Goal: Navigation & Orientation: Find specific page/section

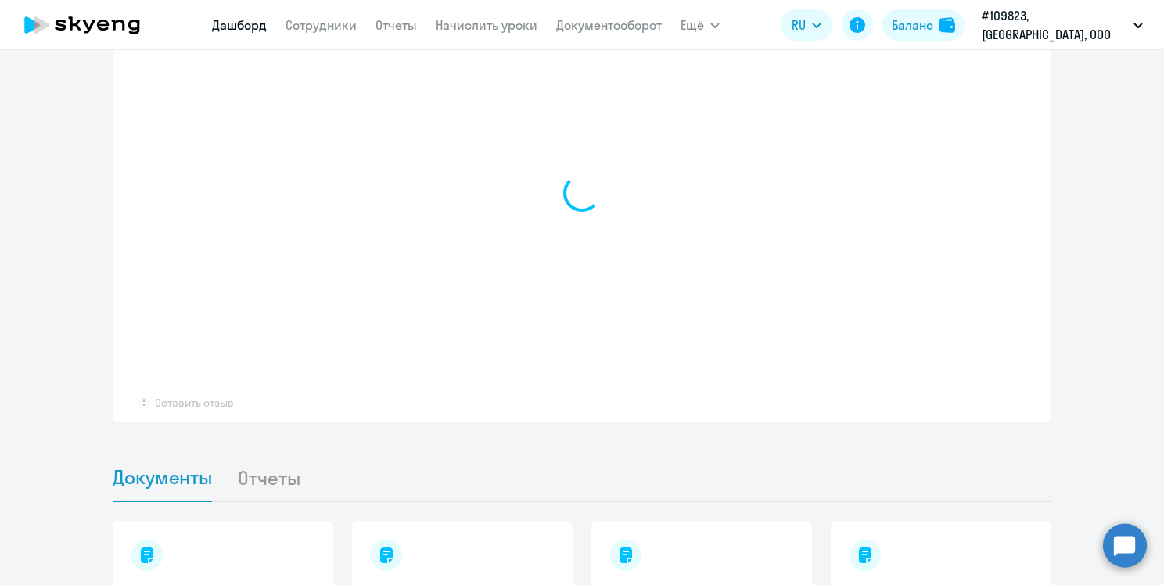
scroll to position [939, 0]
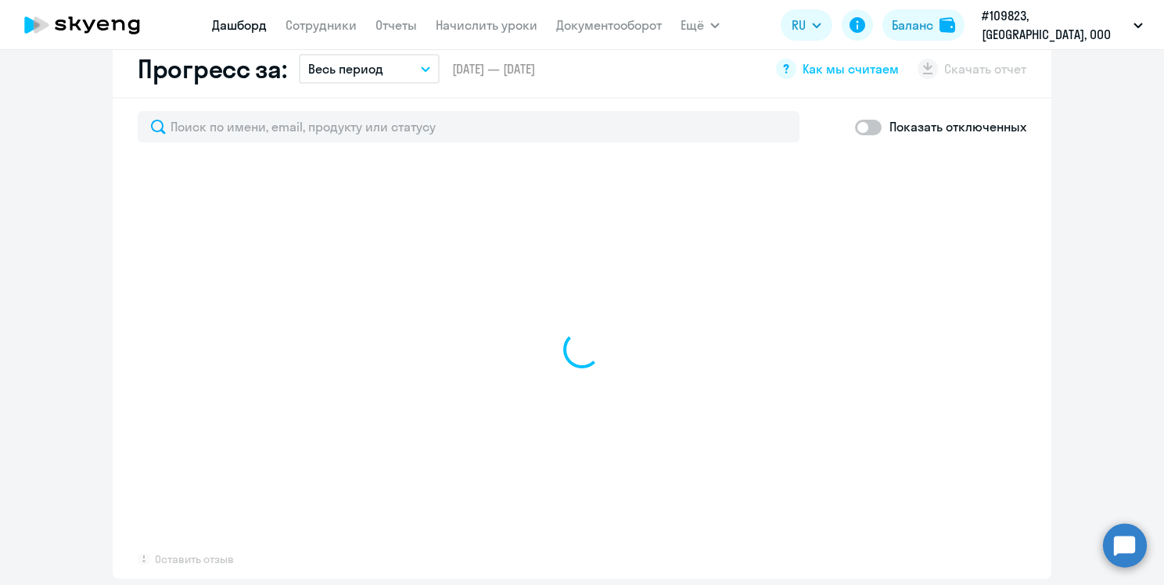
select select "30"
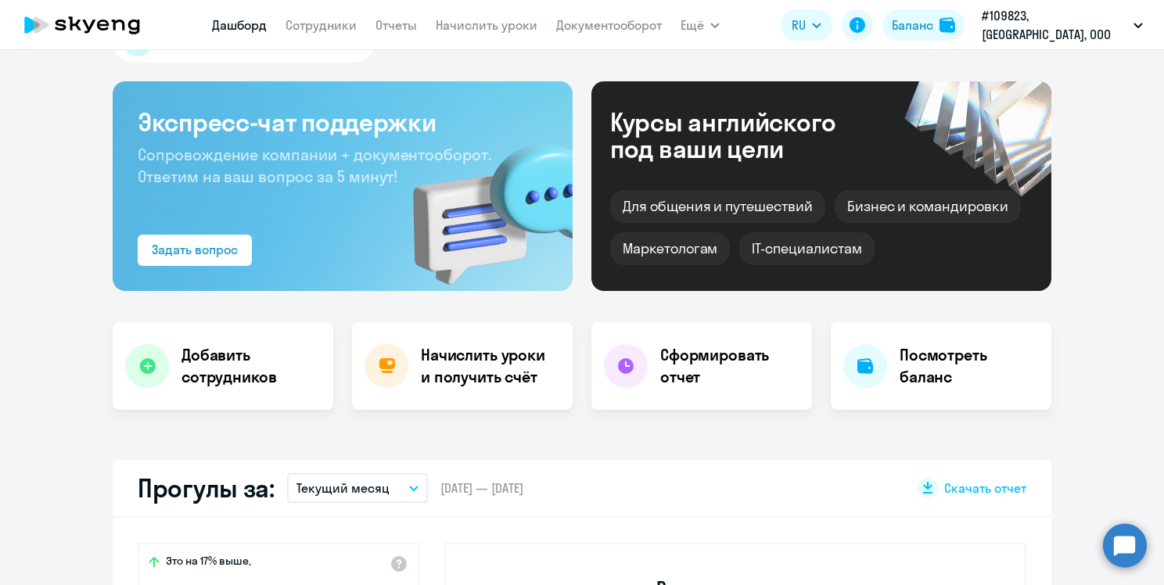
scroll to position [0, 0]
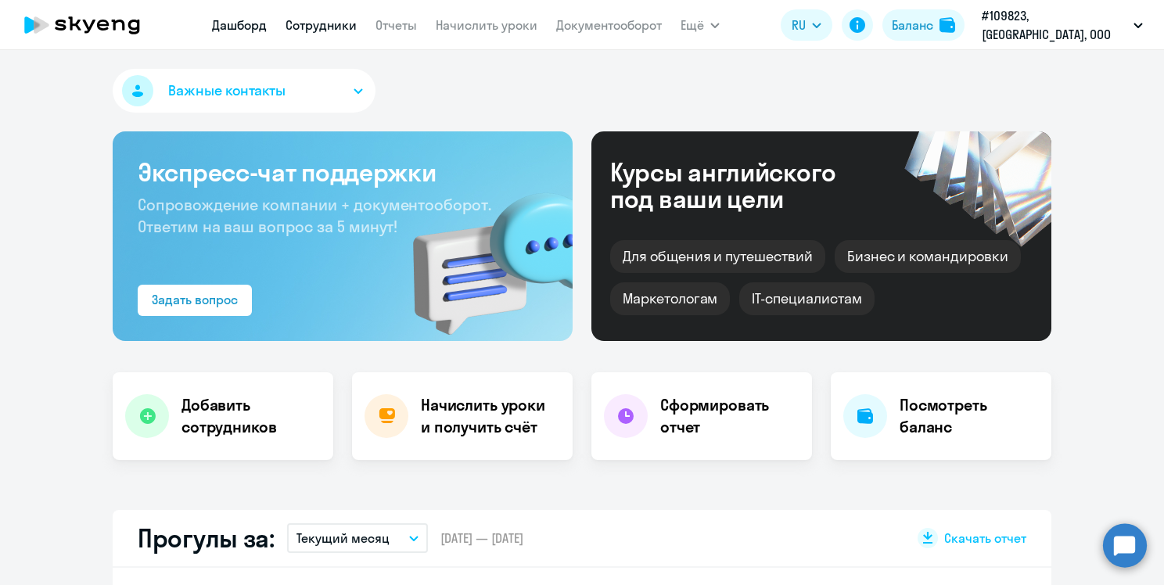
click at [357, 23] on link "Сотрудники" at bounding box center [321, 25] width 71 height 16
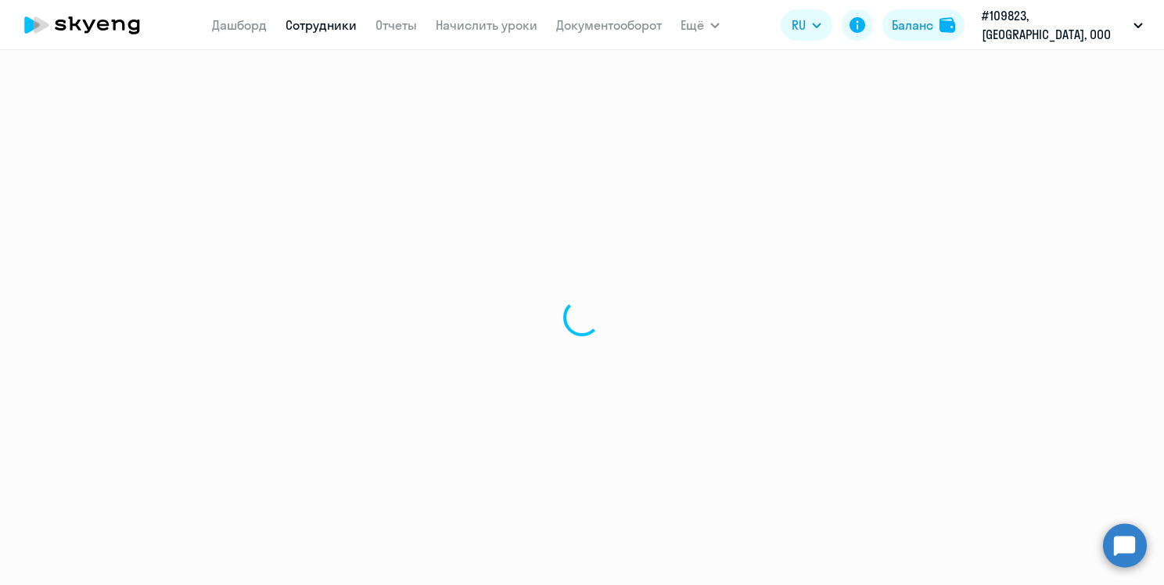
select select "30"
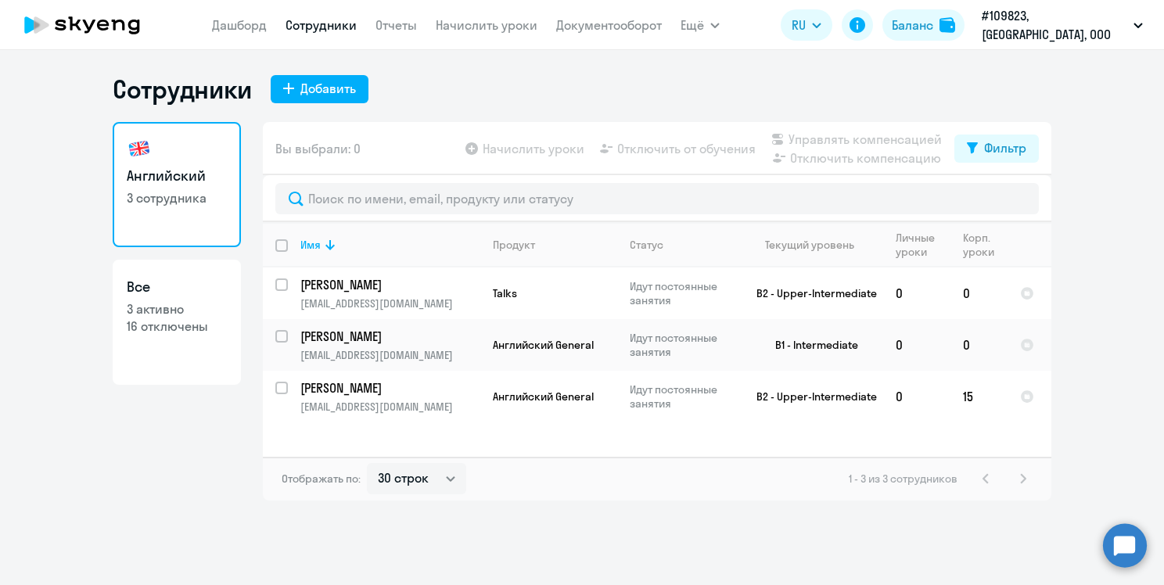
click at [209, 307] on p "3 активно" at bounding box center [177, 309] width 100 height 17
select select "30"
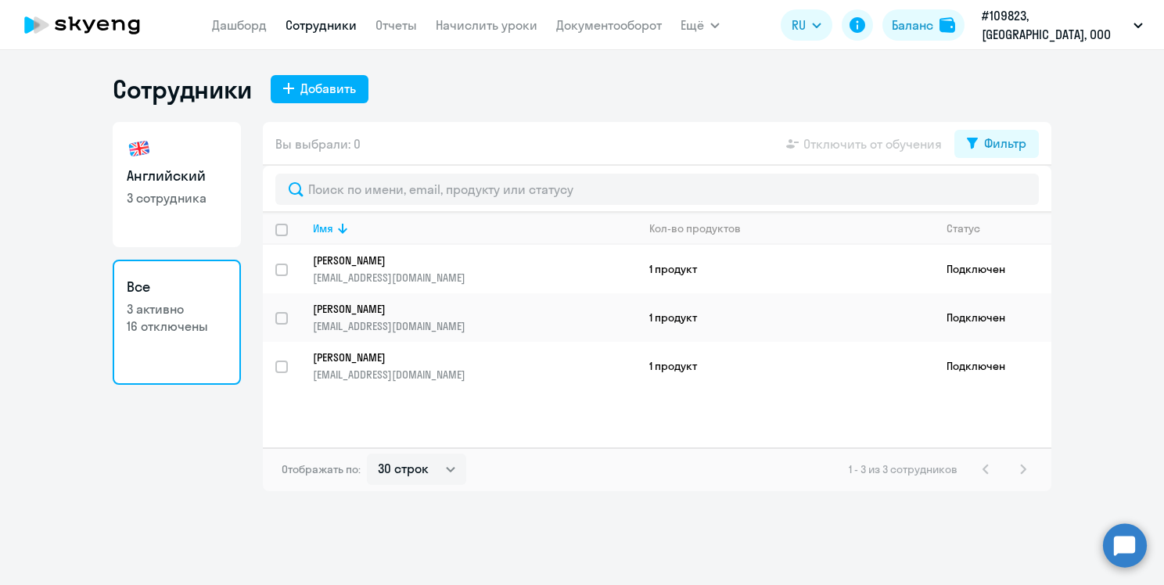
click at [215, 182] on h3 "Английский" at bounding box center [177, 176] width 100 height 20
select select "30"
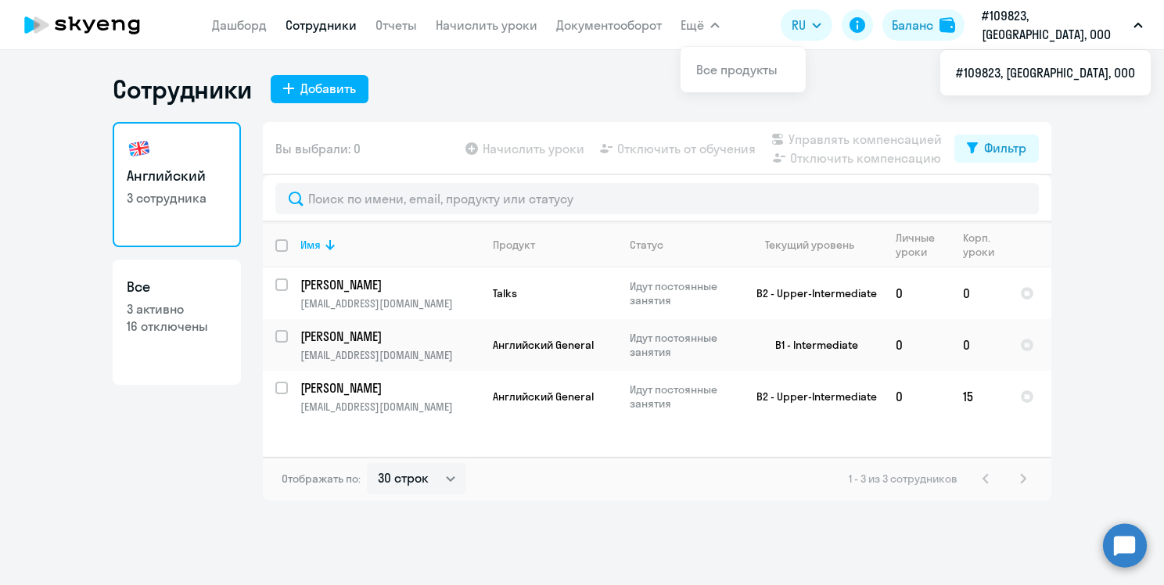
click at [1030, 29] on p "#109823, [GEOGRAPHIC_DATA], ООО" at bounding box center [1055, 25] width 146 height 38
